Goal: Check status: Check status

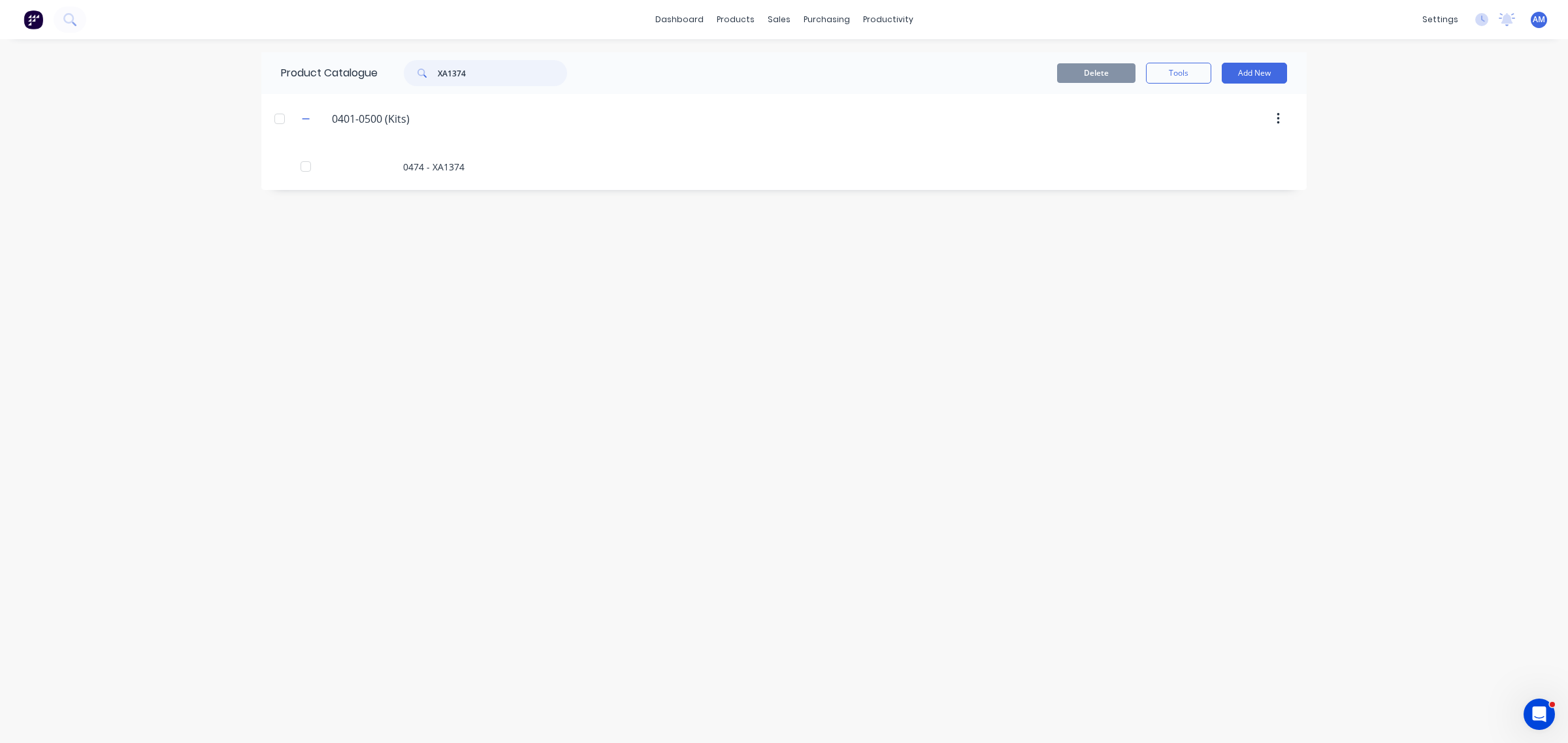
drag, startPoint x: 443, startPoint y: 77, endPoint x: 324, endPoint y: 77, distance: 119.0
click at [334, 79] on div "Product Catalogue XA1374" at bounding box center [430, 73] width 338 height 42
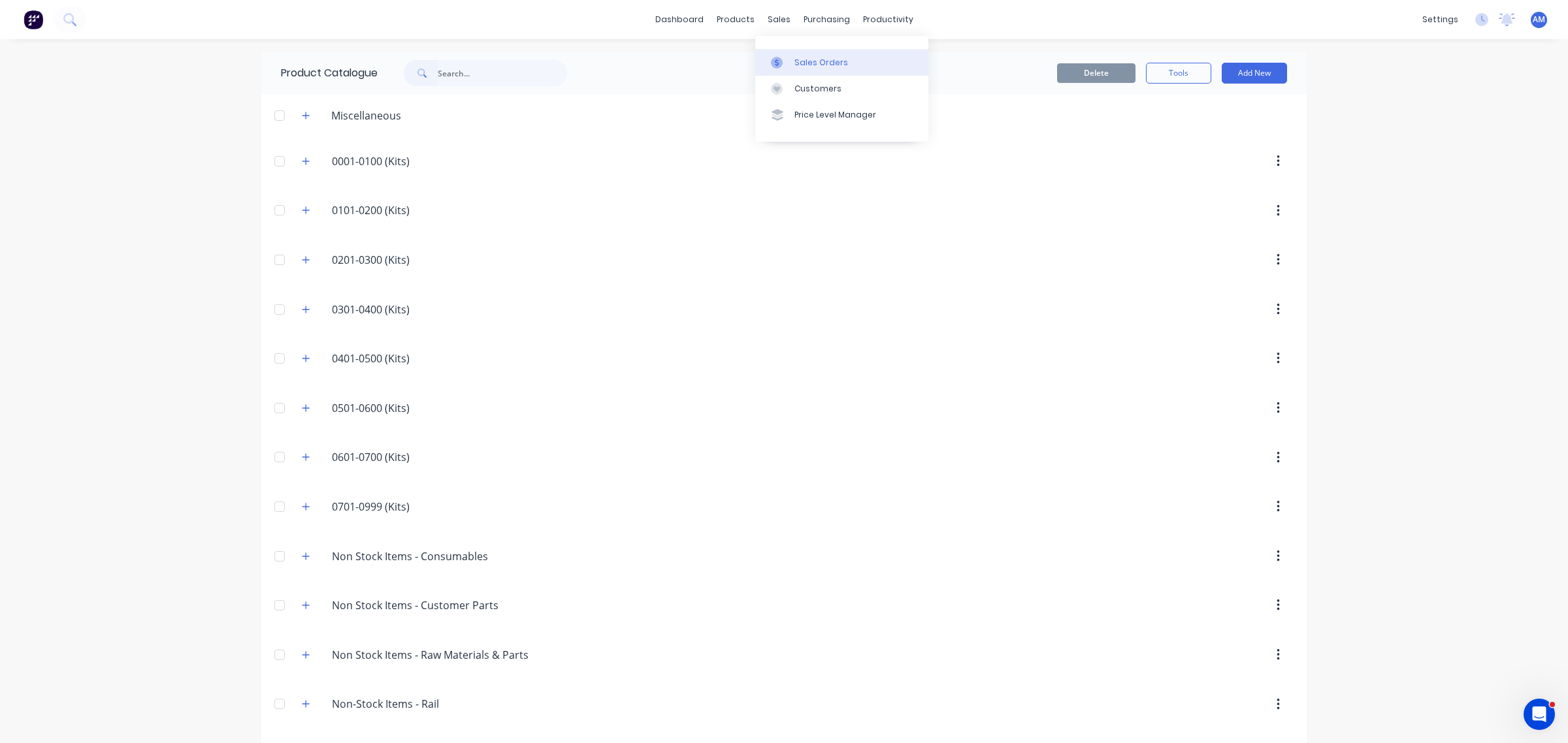
click at [784, 49] on link "Sales Orders" at bounding box center [842, 62] width 173 height 26
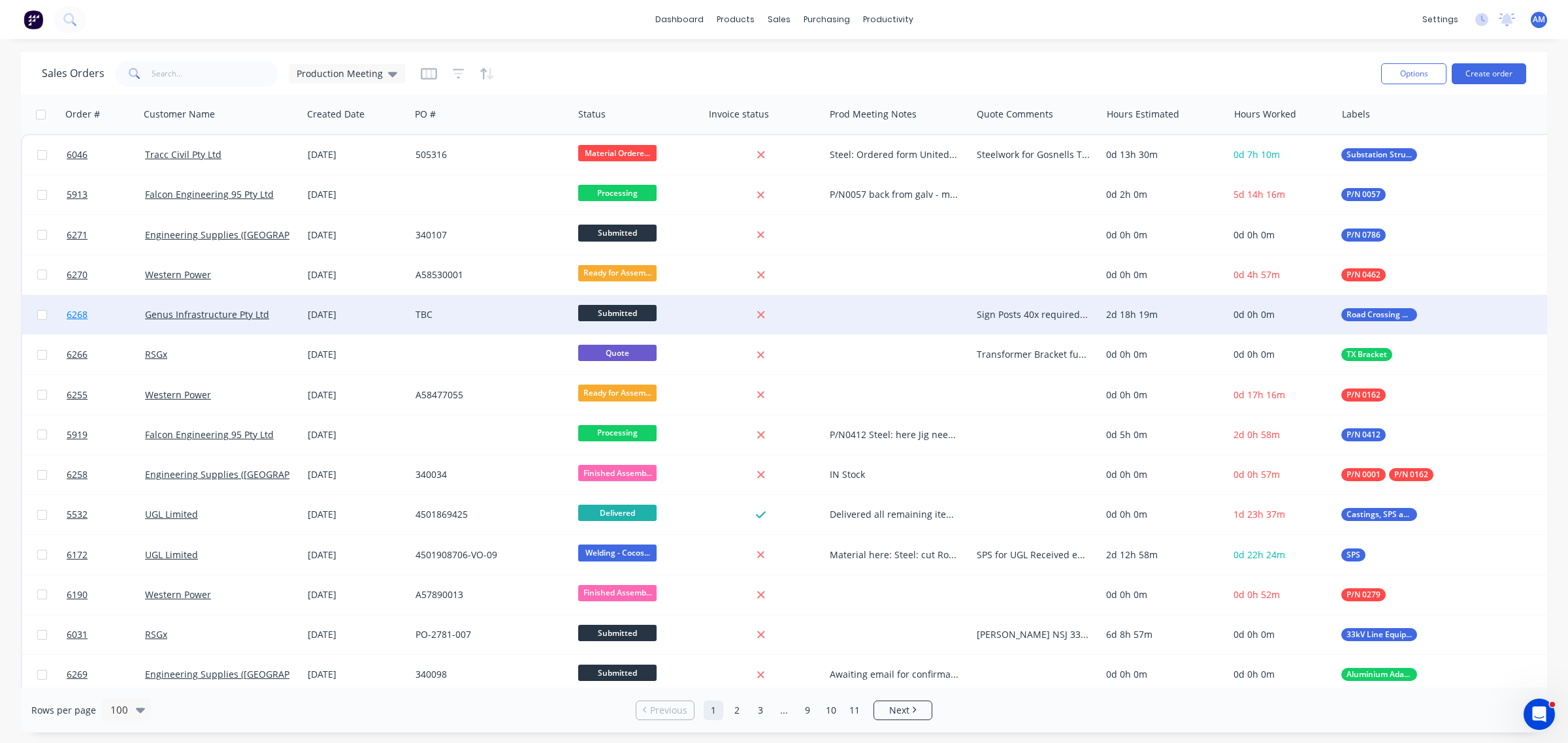
click at [118, 307] on link "6268" at bounding box center [106, 314] width 79 height 39
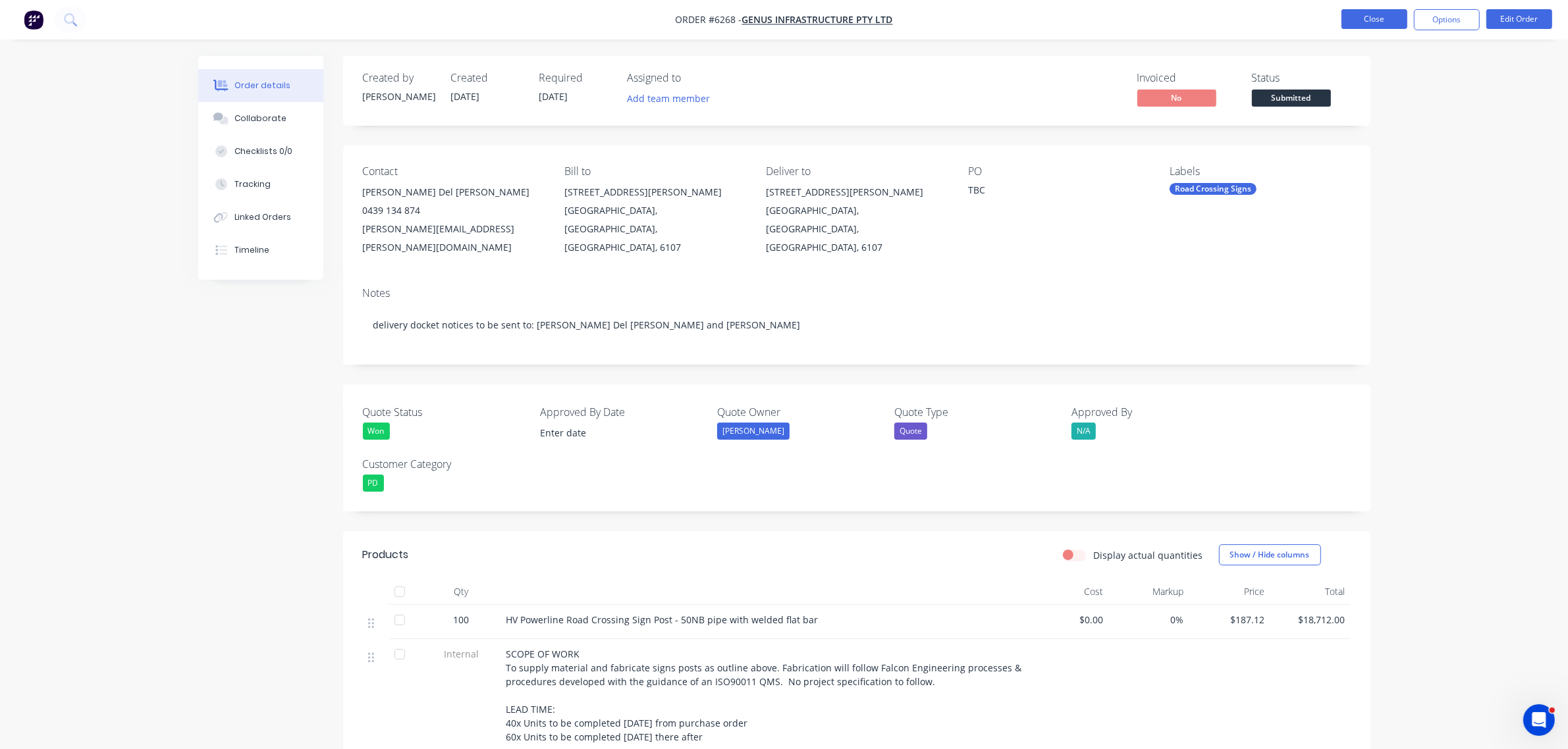
click at [1378, 9] on button "Close" at bounding box center [1375, 19] width 66 height 20
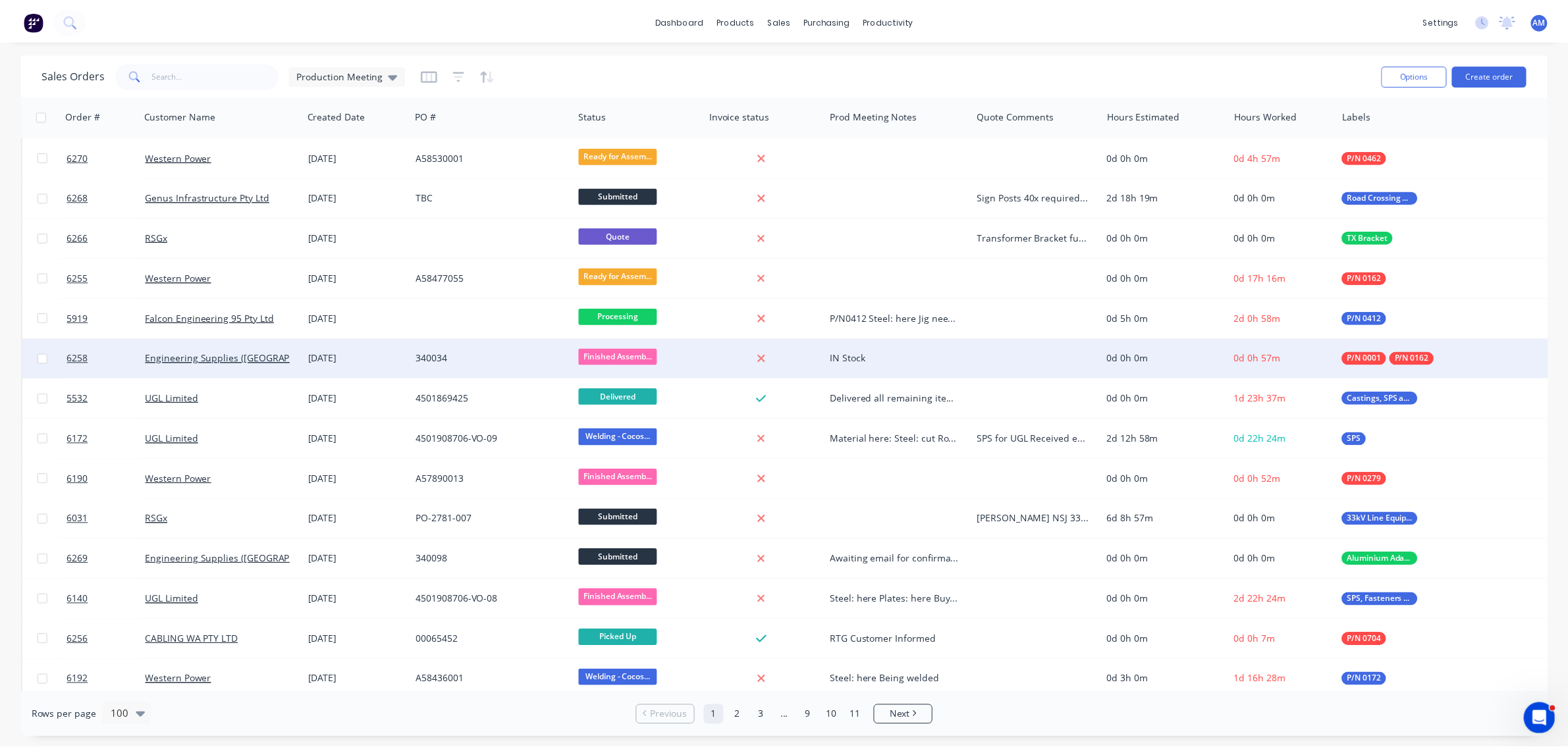
scroll to position [164, 0]
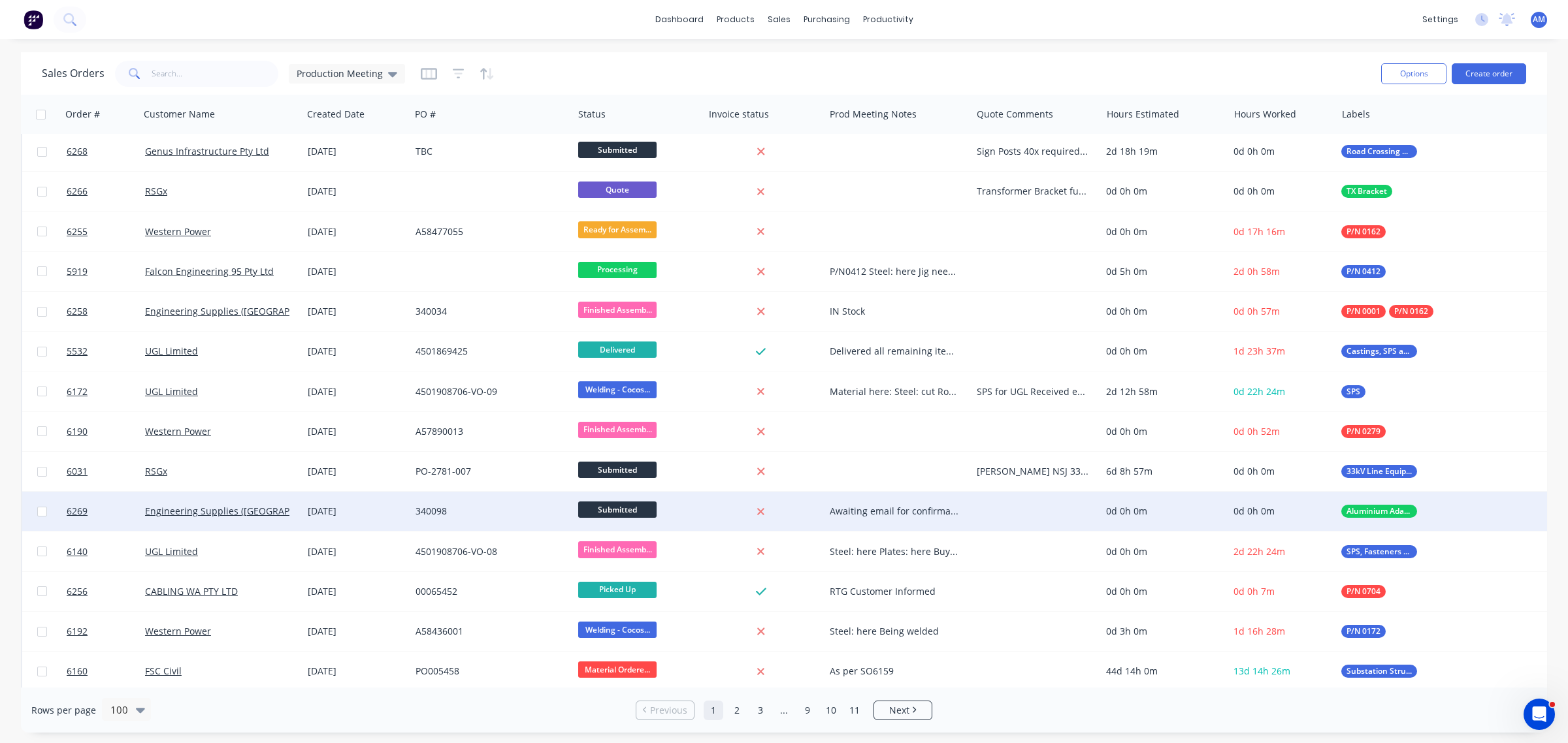
click at [880, 504] on div "Awaiting email for confirmation of drawing, then handover will be completed." at bounding box center [894, 511] width 130 height 13
drag, startPoint x: 901, startPoint y: 526, endPoint x: 827, endPoint y: 503, distance: 77.5
click at [827, 503] on div "Awaiting email for confirmation of drawing, then handover will be completed." at bounding box center [898, 515] width 144 height 44
click at [864, 506] on div "Material to be ordered" at bounding box center [898, 503] width 144 height 19
click at [109, 514] on link "6269" at bounding box center [106, 511] width 79 height 39
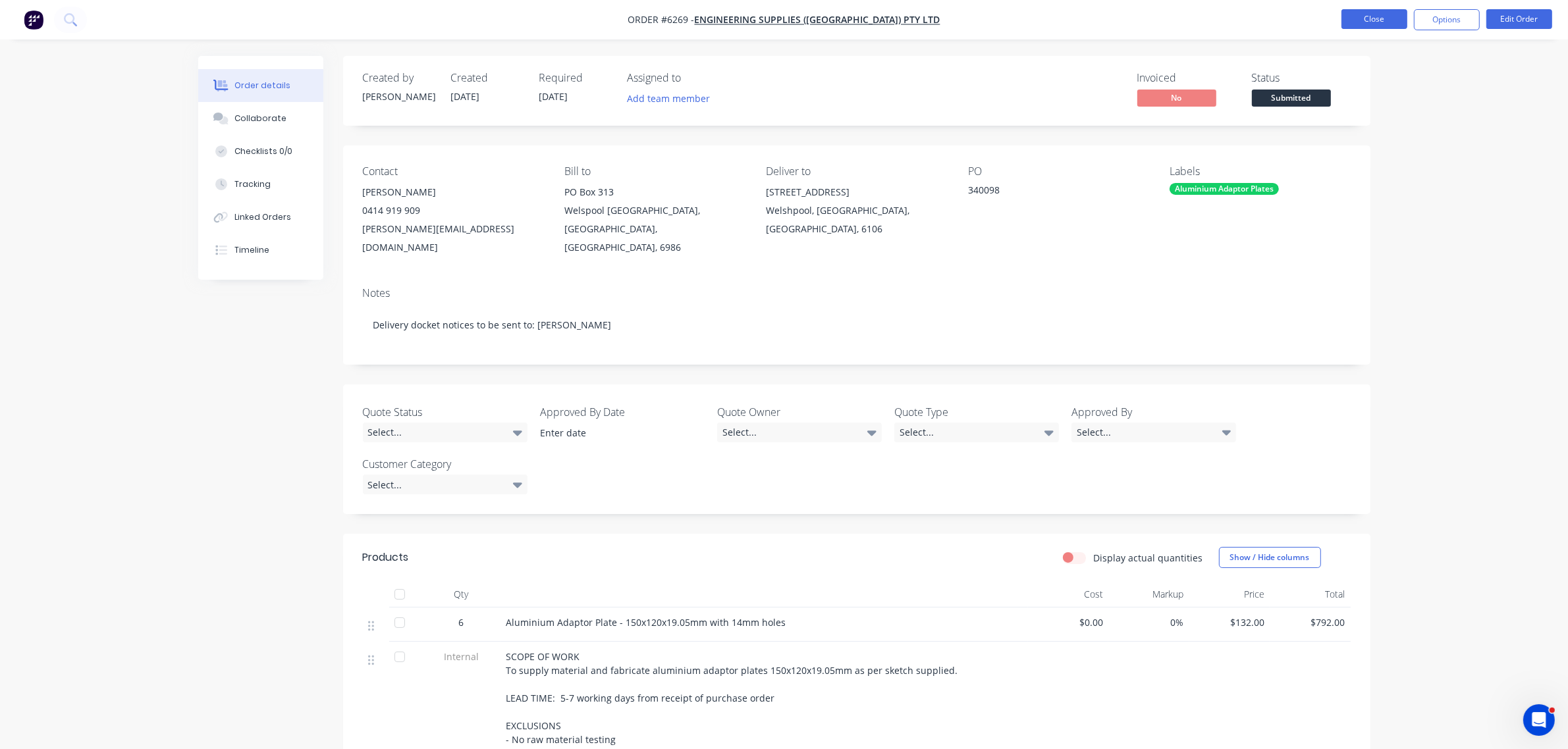
click at [1359, 19] on button "Close" at bounding box center [1375, 19] width 66 height 20
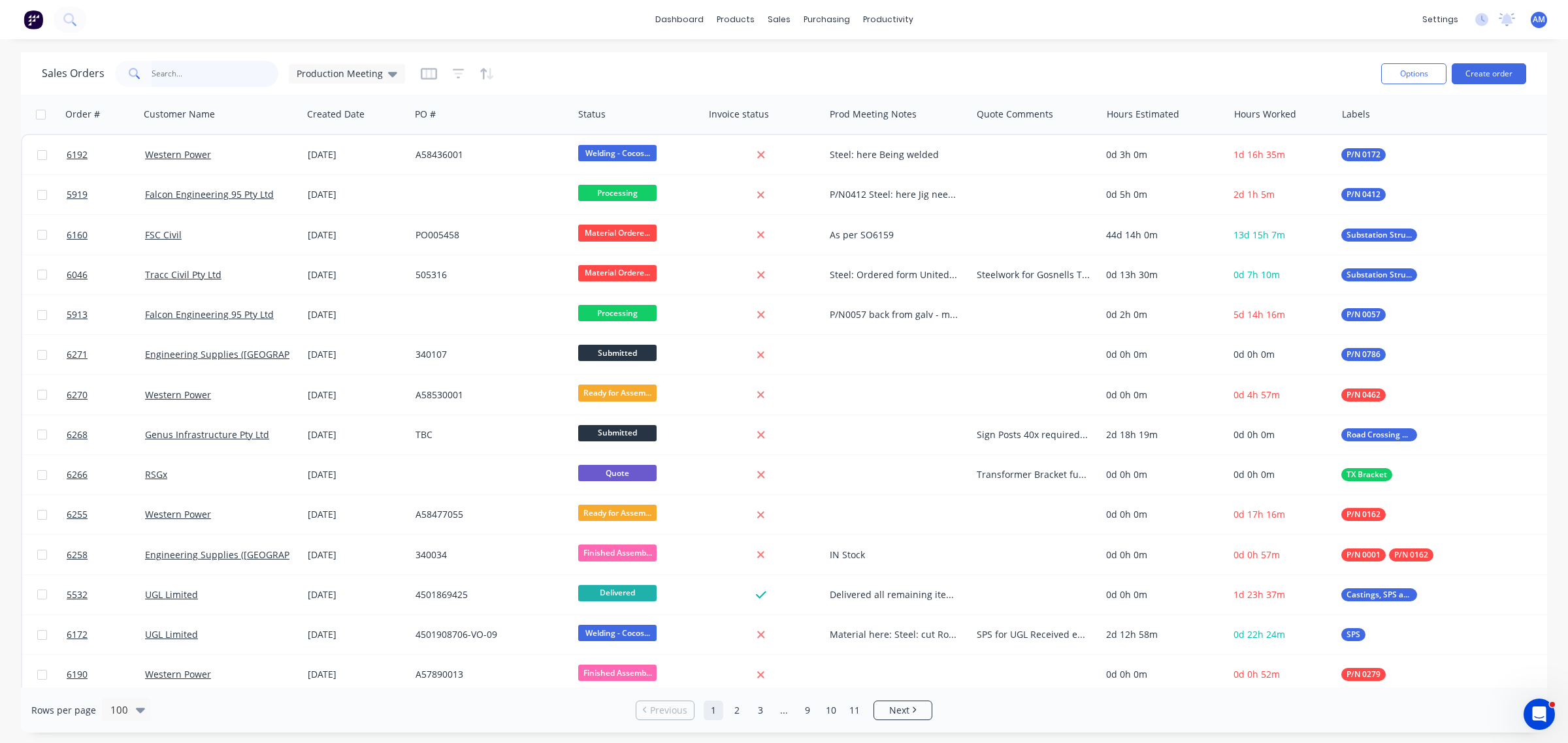
click at [199, 72] on input "text" at bounding box center [215, 74] width 127 height 26
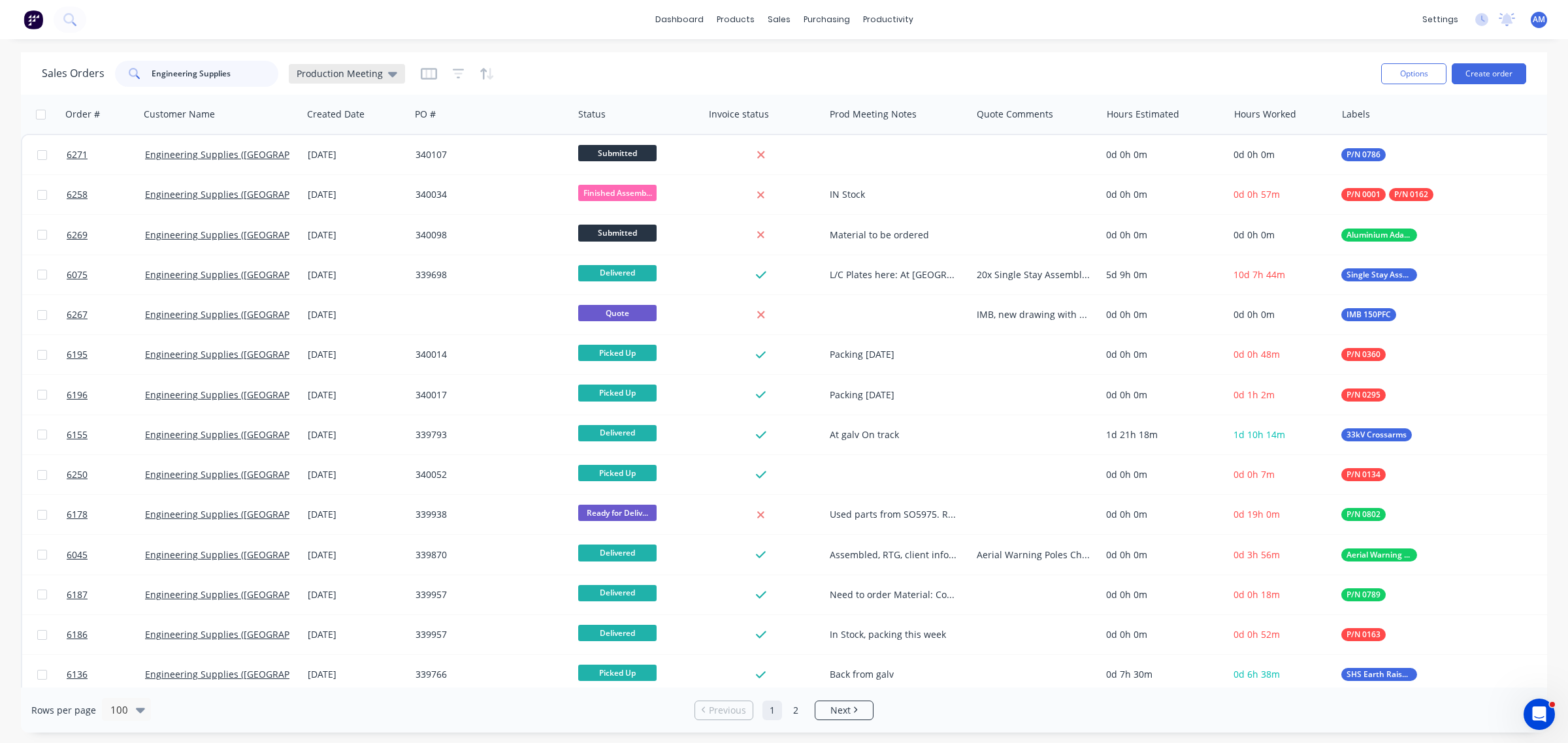
type input "Engineering Supplies"
click at [389, 77] on icon at bounding box center [393, 73] width 9 height 14
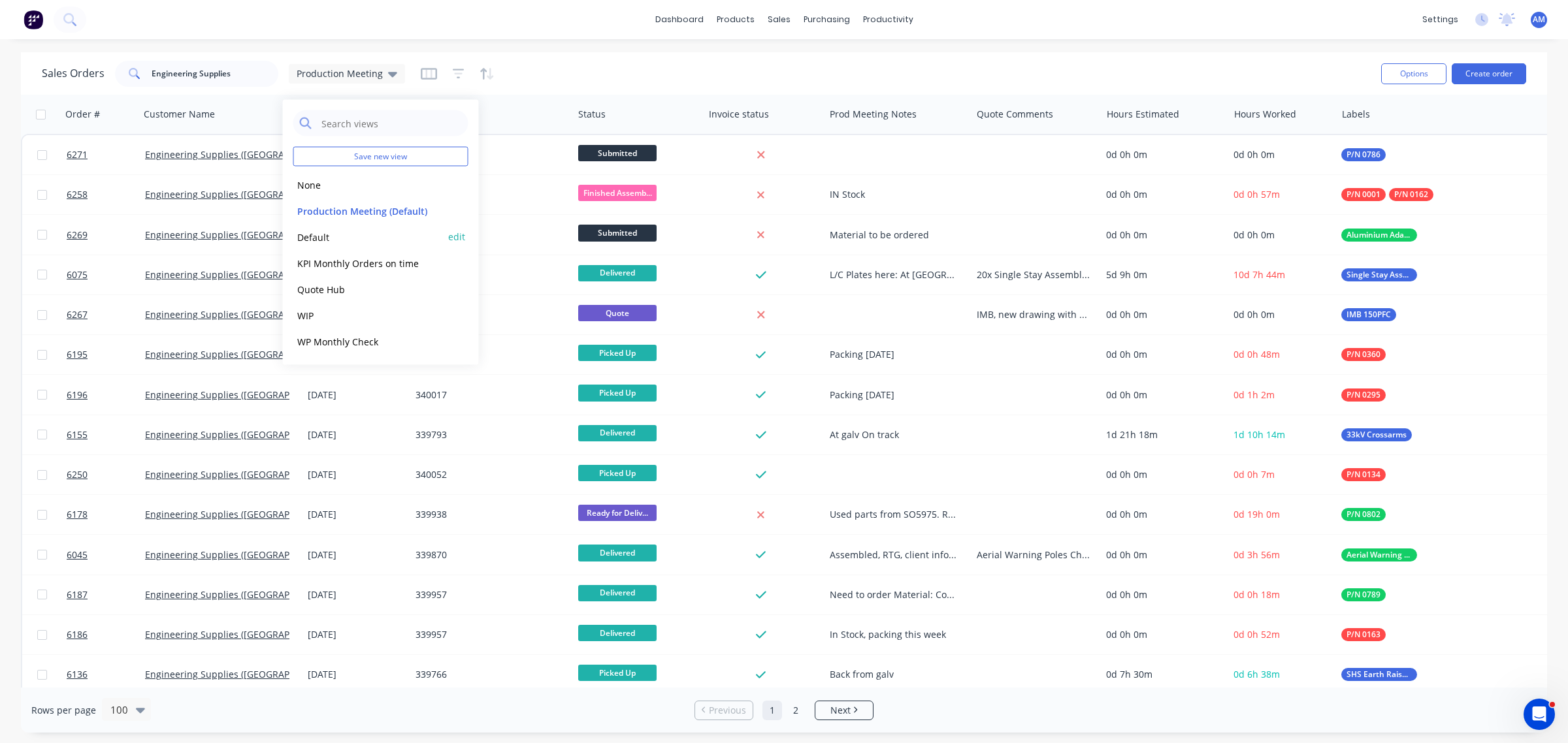
click at [315, 240] on button "Default" at bounding box center [367, 237] width 149 height 15
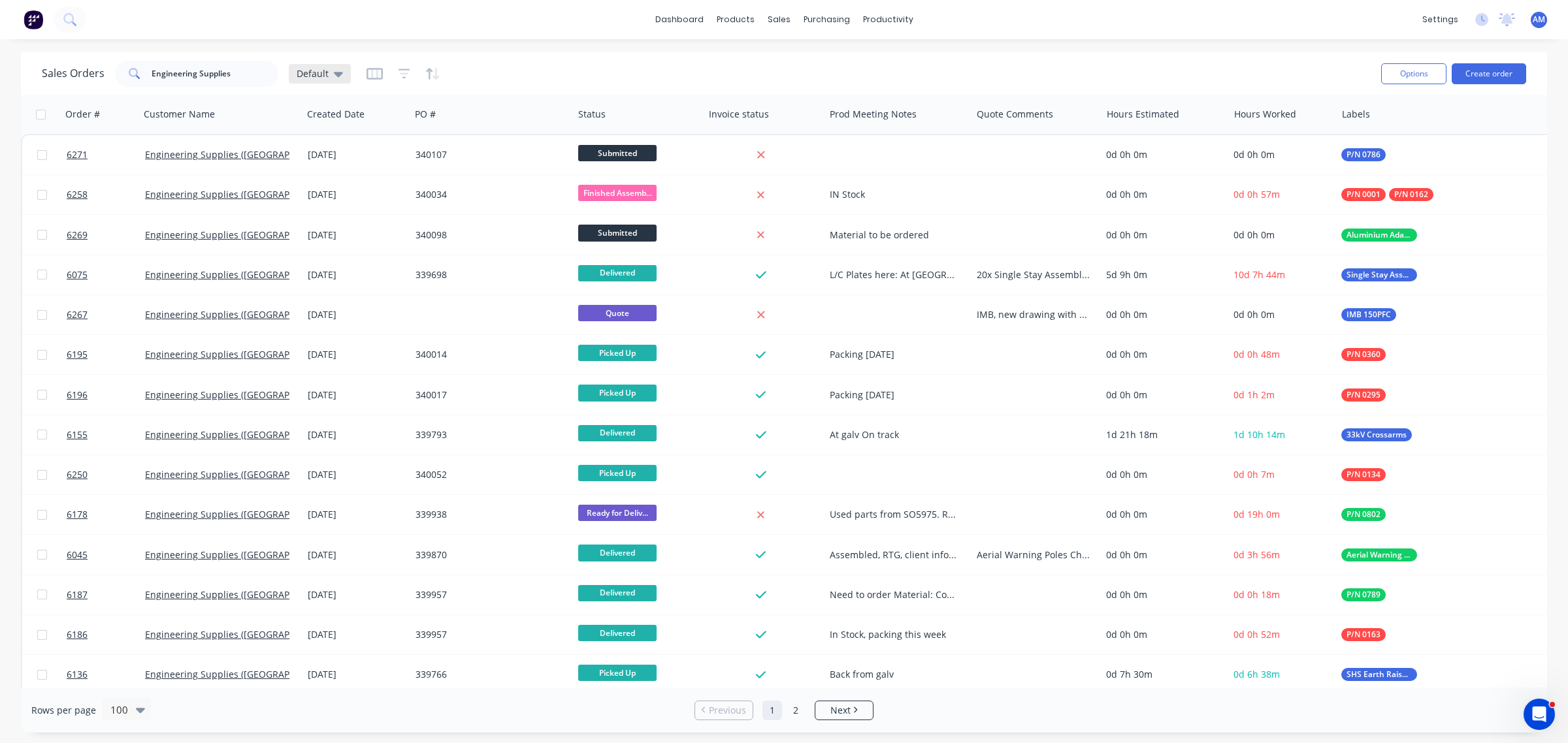
click at [342, 79] on div "Default" at bounding box center [319, 73] width 62 height 20
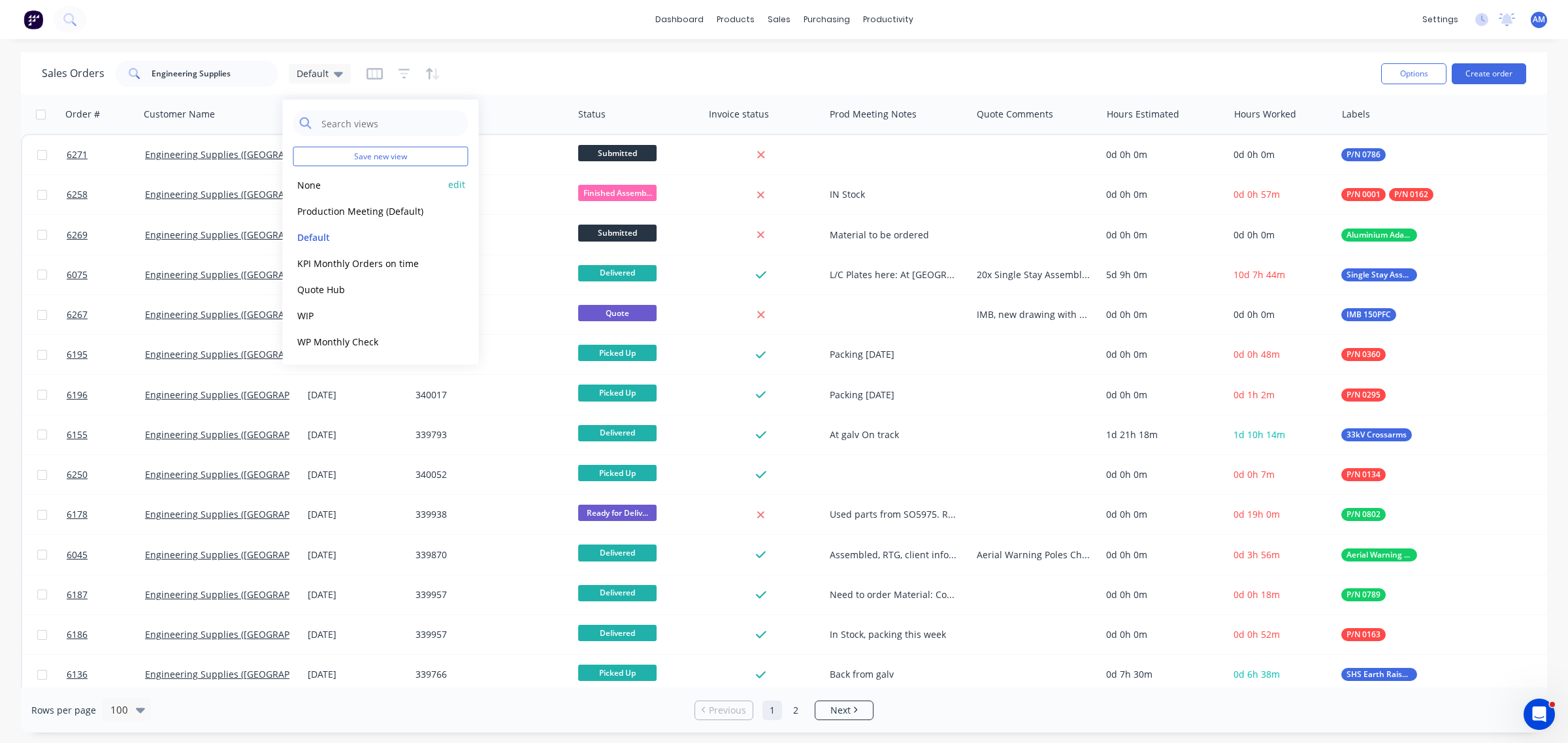
click at [310, 187] on button "None" at bounding box center [367, 184] width 149 height 15
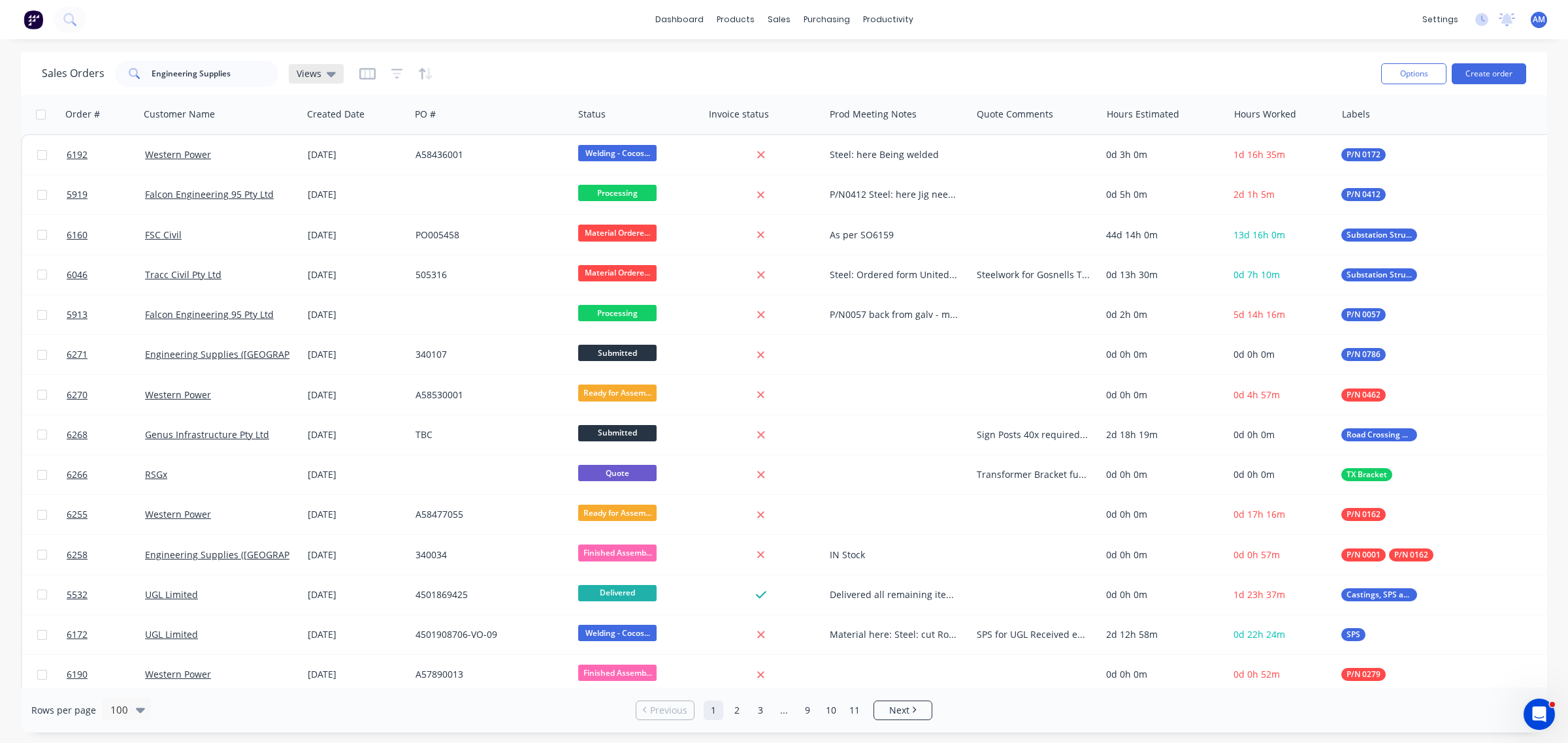
click at [328, 72] on icon at bounding box center [331, 75] width 9 height 6
click at [451, 184] on button "edit" at bounding box center [457, 184] width 17 height 14
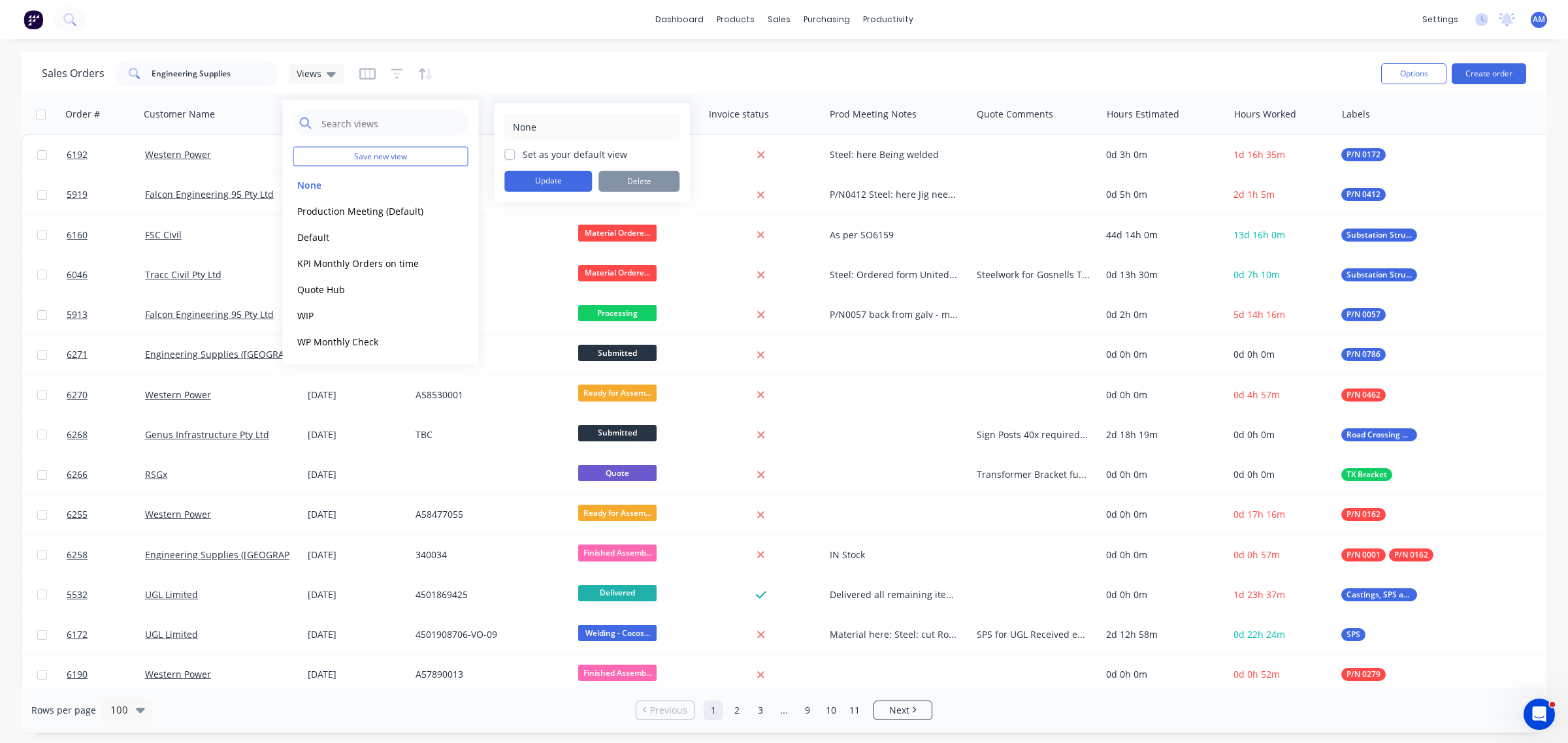
click at [522, 157] on label "Set as your default view" at bounding box center [575, 154] width 105 height 14
click at [506, 157] on input "Set as your default view" at bounding box center [509, 153] width 10 height 12
checkbox input "true"
click at [531, 184] on button "Update" at bounding box center [549, 182] width 88 height 21
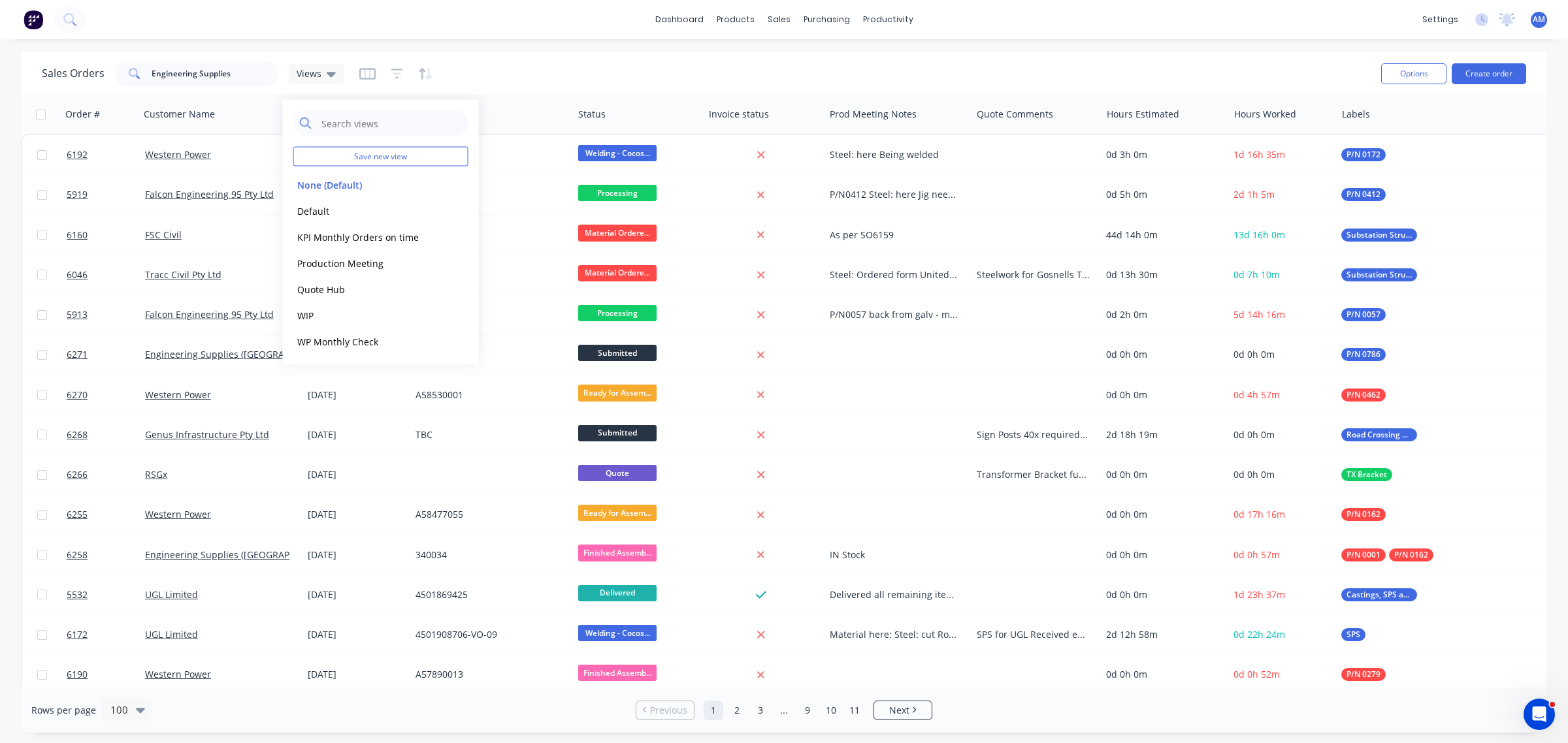
click at [596, 72] on div "Sales Orders Engineering Supplies Views" at bounding box center [706, 73] width 1328 height 32
click at [214, 74] on input "Engineering Supplies" at bounding box center [215, 74] width 127 height 26
drag, startPoint x: 232, startPoint y: 77, endPoint x: -64, endPoint y: 86, distance: 296.1
click at [0, 86] on html "dashboard products sales purchasing productivity dashboard products Product Cat…" at bounding box center [784, 372] width 1568 height 743
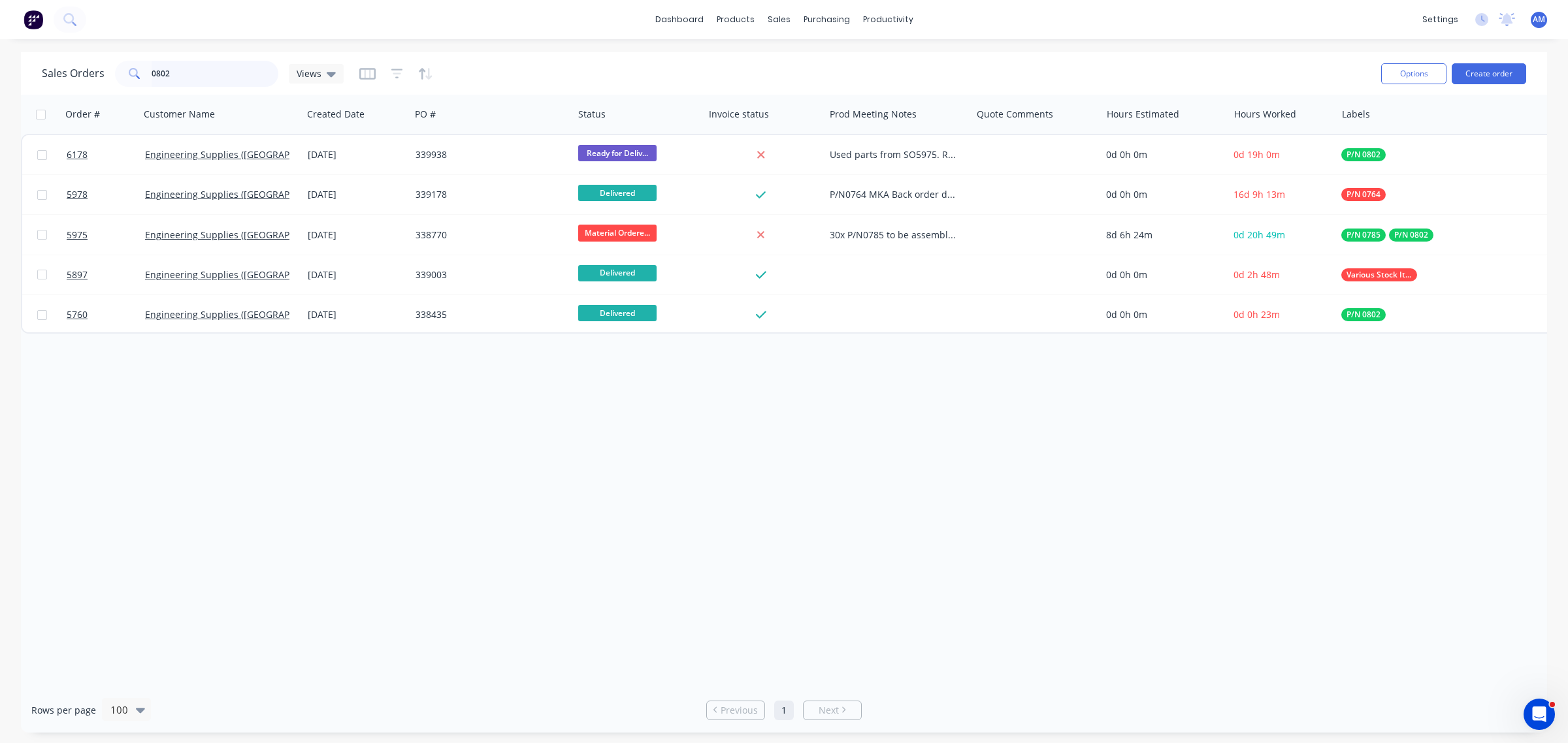
click at [178, 70] on input "0802" at bounding box center [215, 74] width 127 height 26
drag, startPoint x: 169, startPoint y: 72, endPoint x: 68, endPoint y: 76, distance: 101.1
click at [68, 76] on div "Sales Orders 0802 Views" at bounding box center [193, 74] width 301 height 26
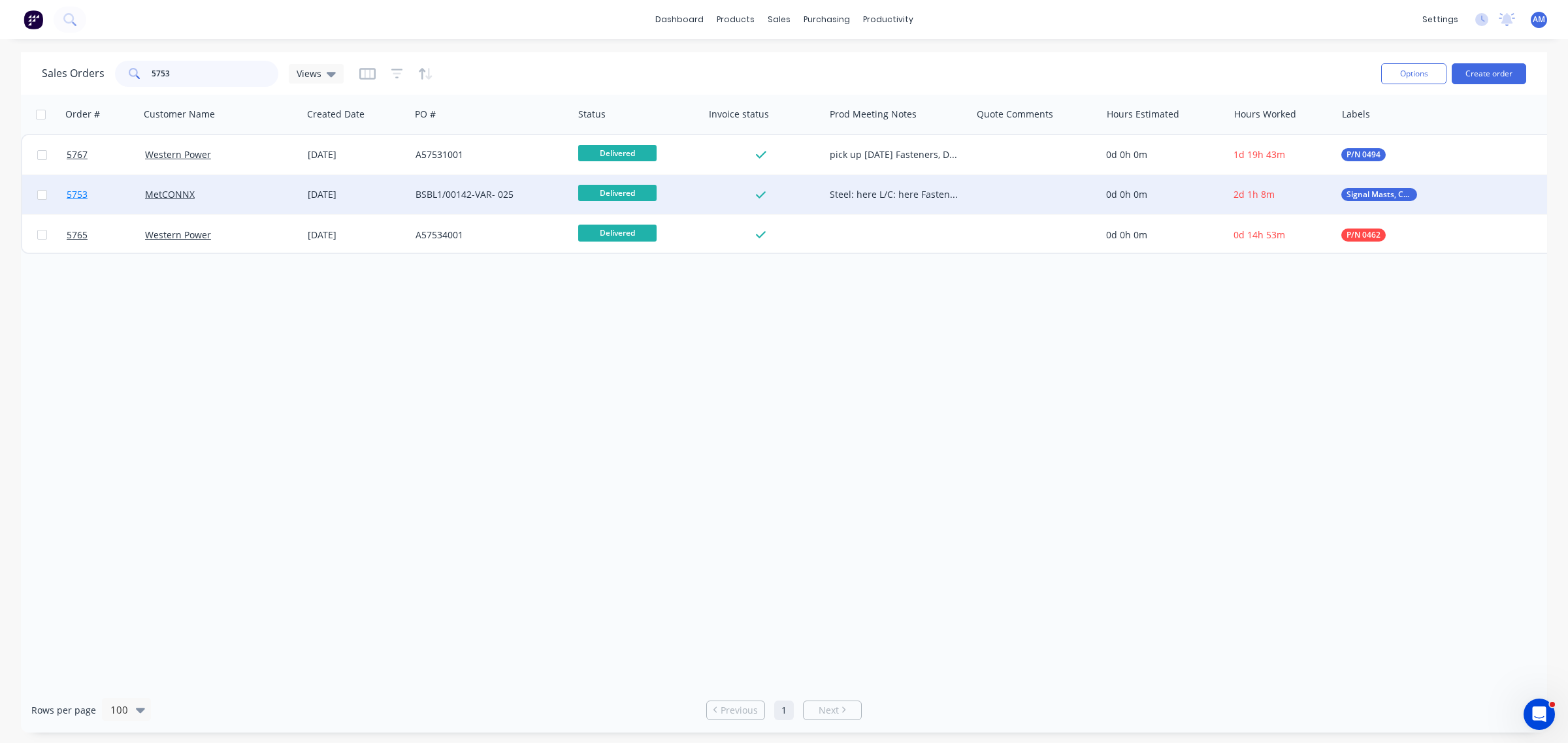
type input "5753"
click at [77, 190] on span "5753" at bounding box center [77, 195] width 21 height 13
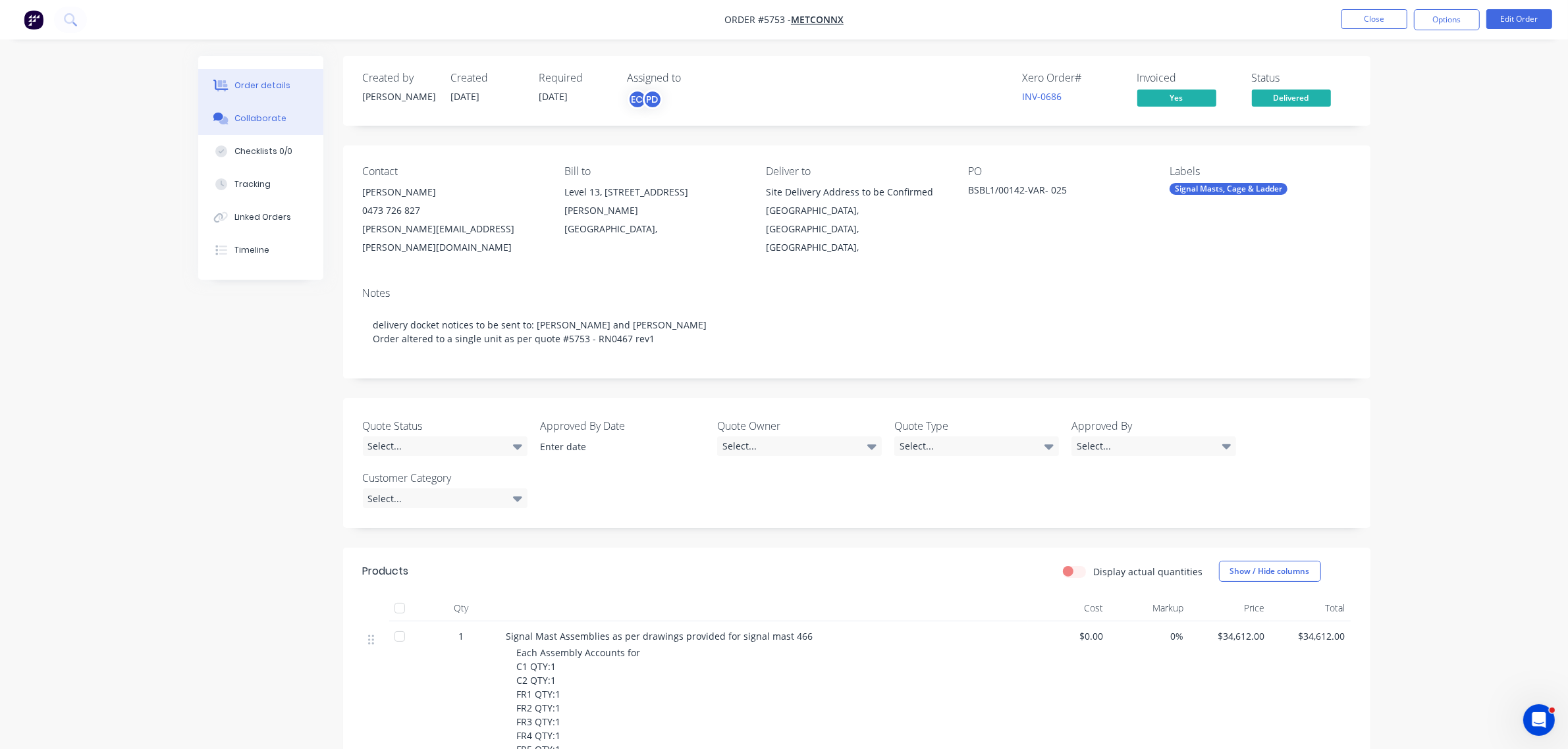
click at [267, 117] on div "Collaborate" at bounding box center [259, 118] width 52 height 12
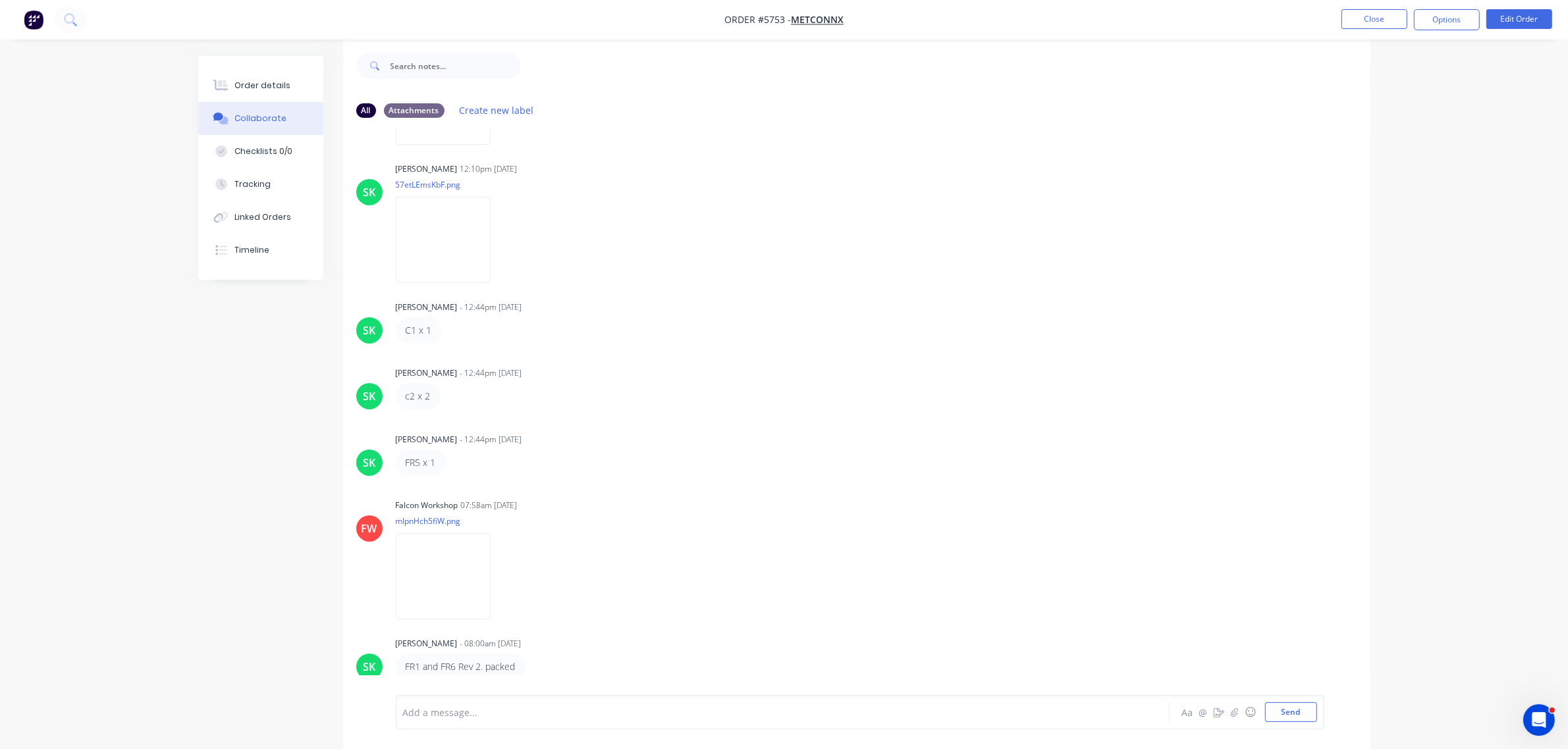
scroll to position [21, 0]
